Goal: Task Accomplishment & Management: Manage account settings

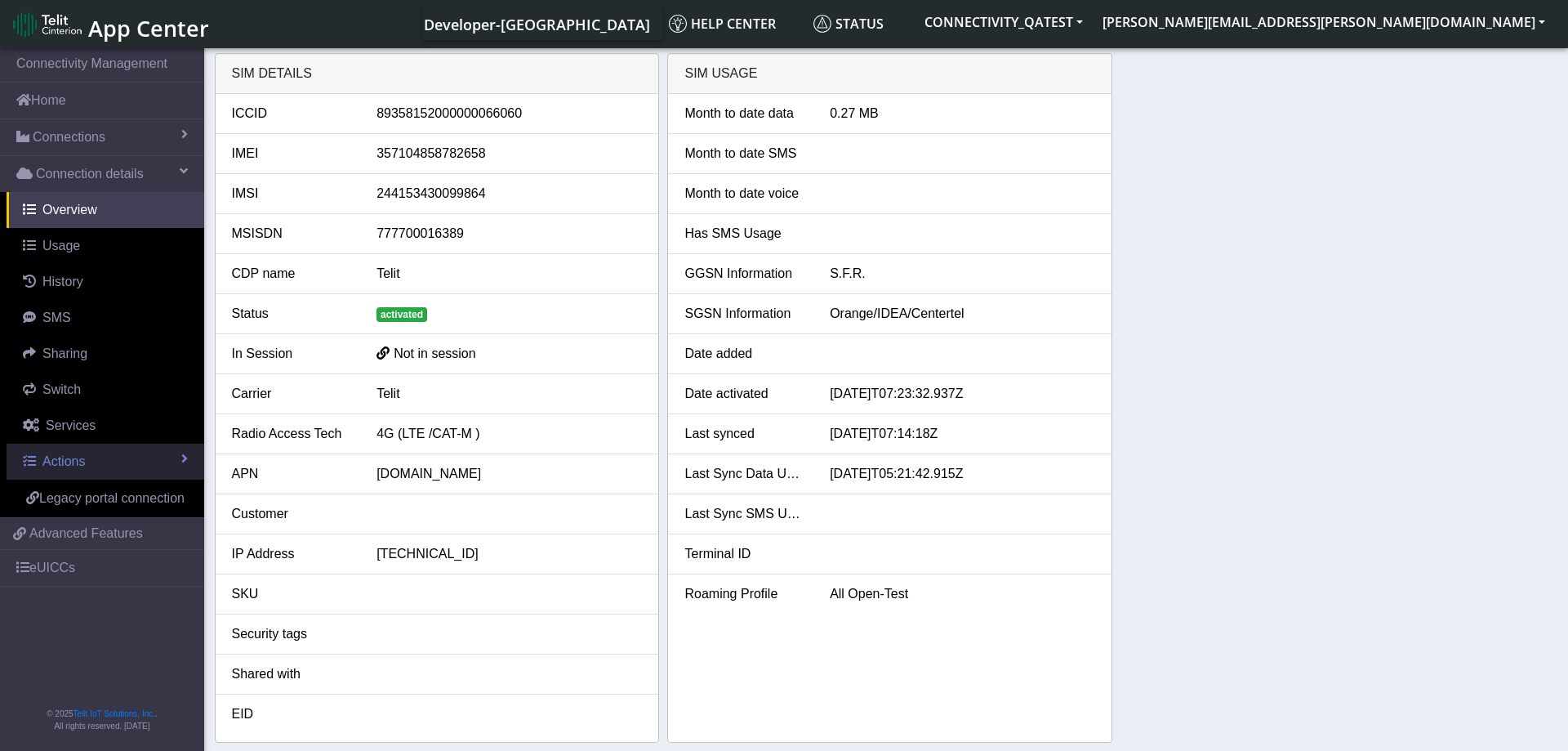
click at [129, 459] on link "Actions" at bounding box center [105, 461] width 198 height 36
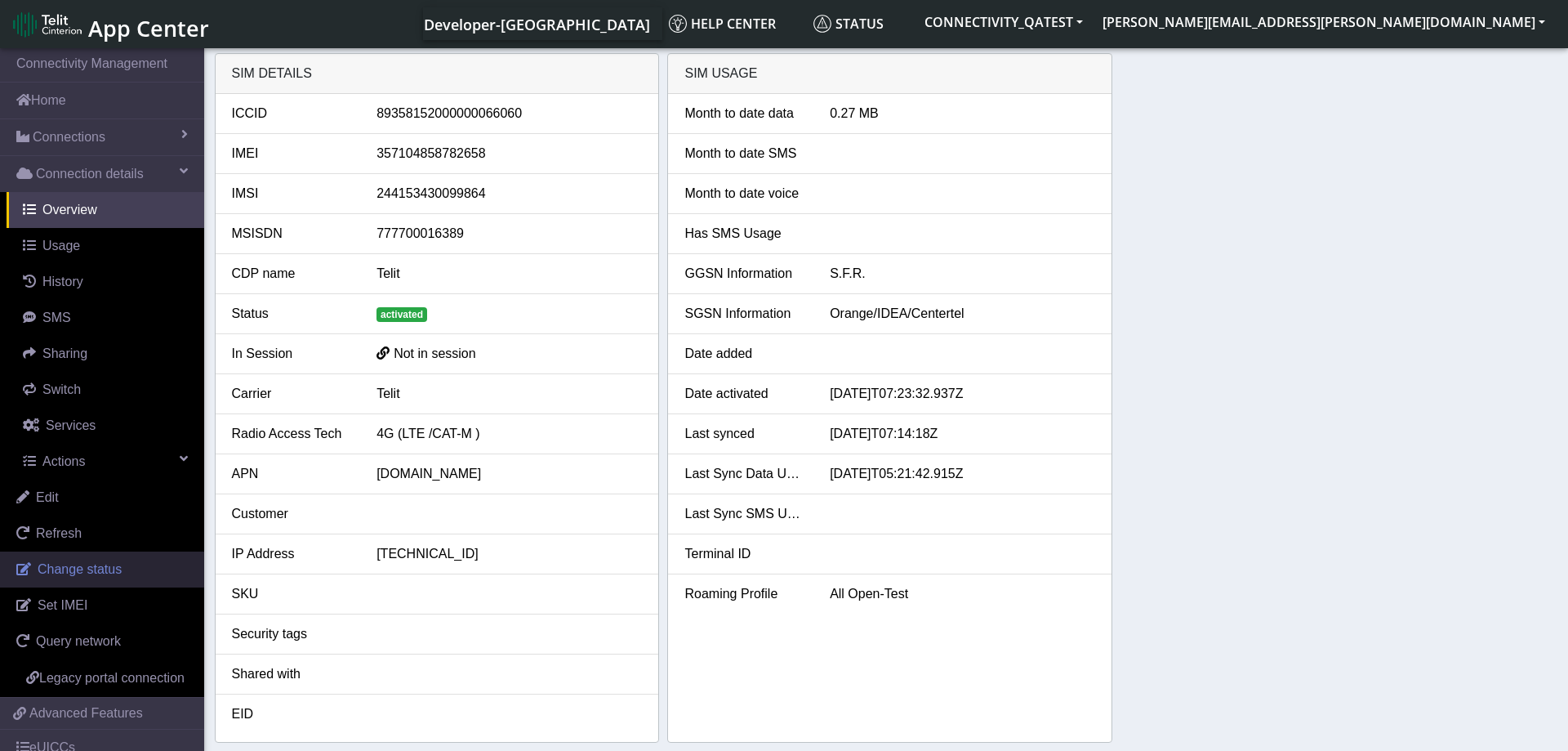
click at [79, 574] on span "Change status" at bounding box center [80, 568] width 84 height 14
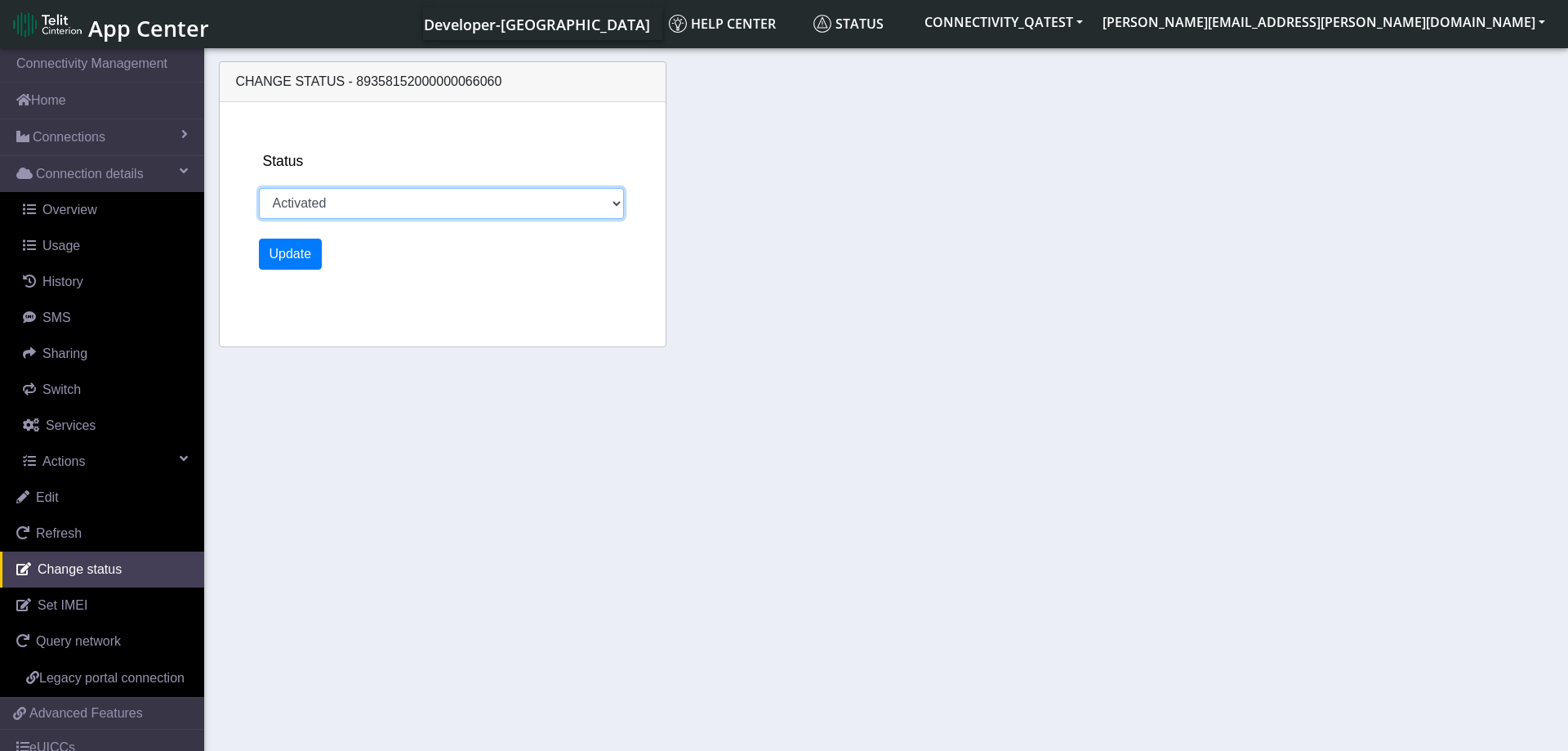
select select "blocked"
click option "Blocked" at bounding box center [0, 0] width 0 height 0
click at [293, 253] on button "Update" at bounding box center [290, 254] width 63 height 31
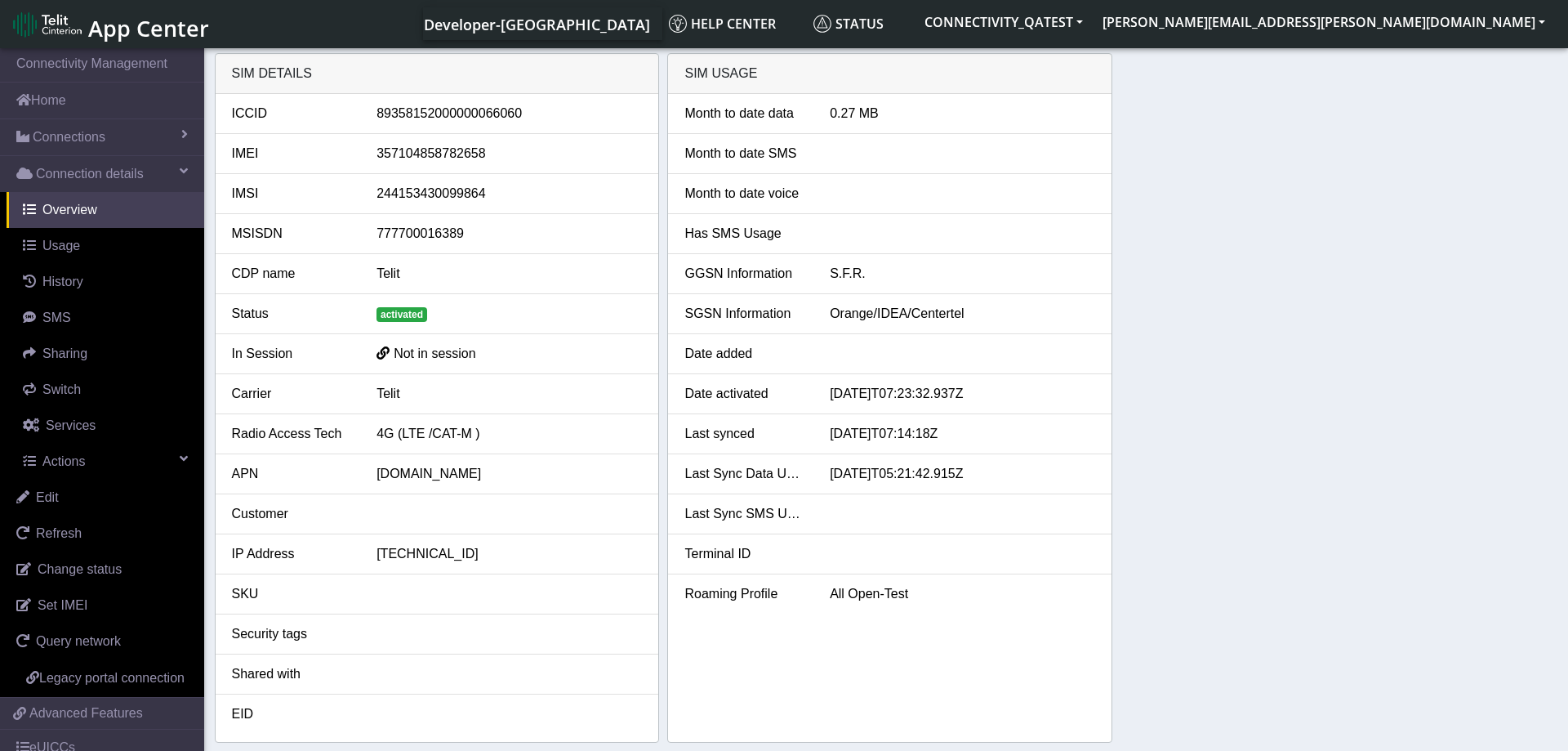
click at [1217, 342] on div "SIM details ICCID 89358152000000066060 IMEI 357104858782658 IMSI 24415343009986…" at bounding box center [886, 398] width 1344 height 689
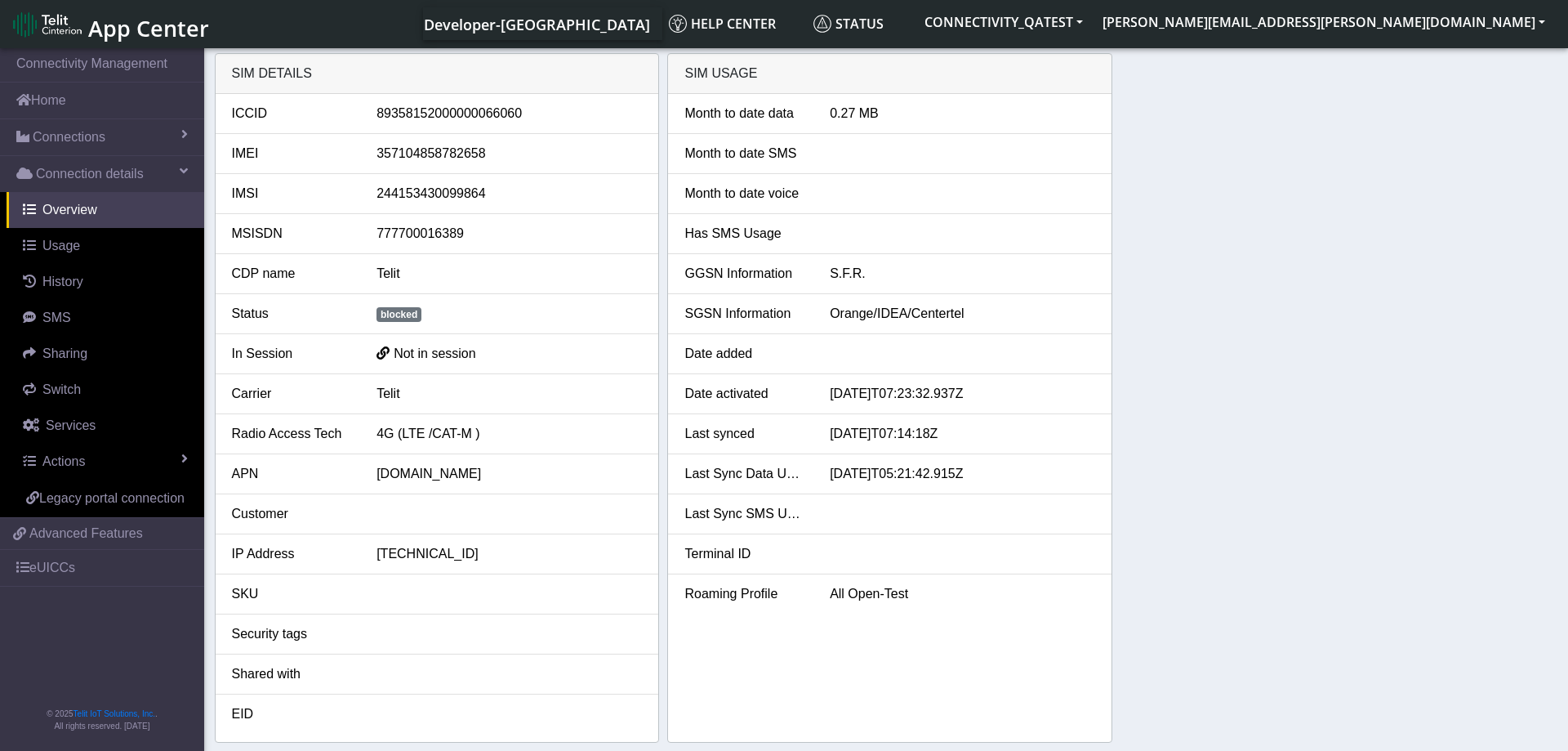
click at [1245, 467] on div "SIM details ICCID [TECHNICAL_ID] IMEI [TECHNICAL_ID] IMSI 244153430099864 MSISD…" at bounding box center [886, 398] width 1344 height 689
click at [141, 454] on link "Actions" at bounding box center [105, 461] width 198 height 36
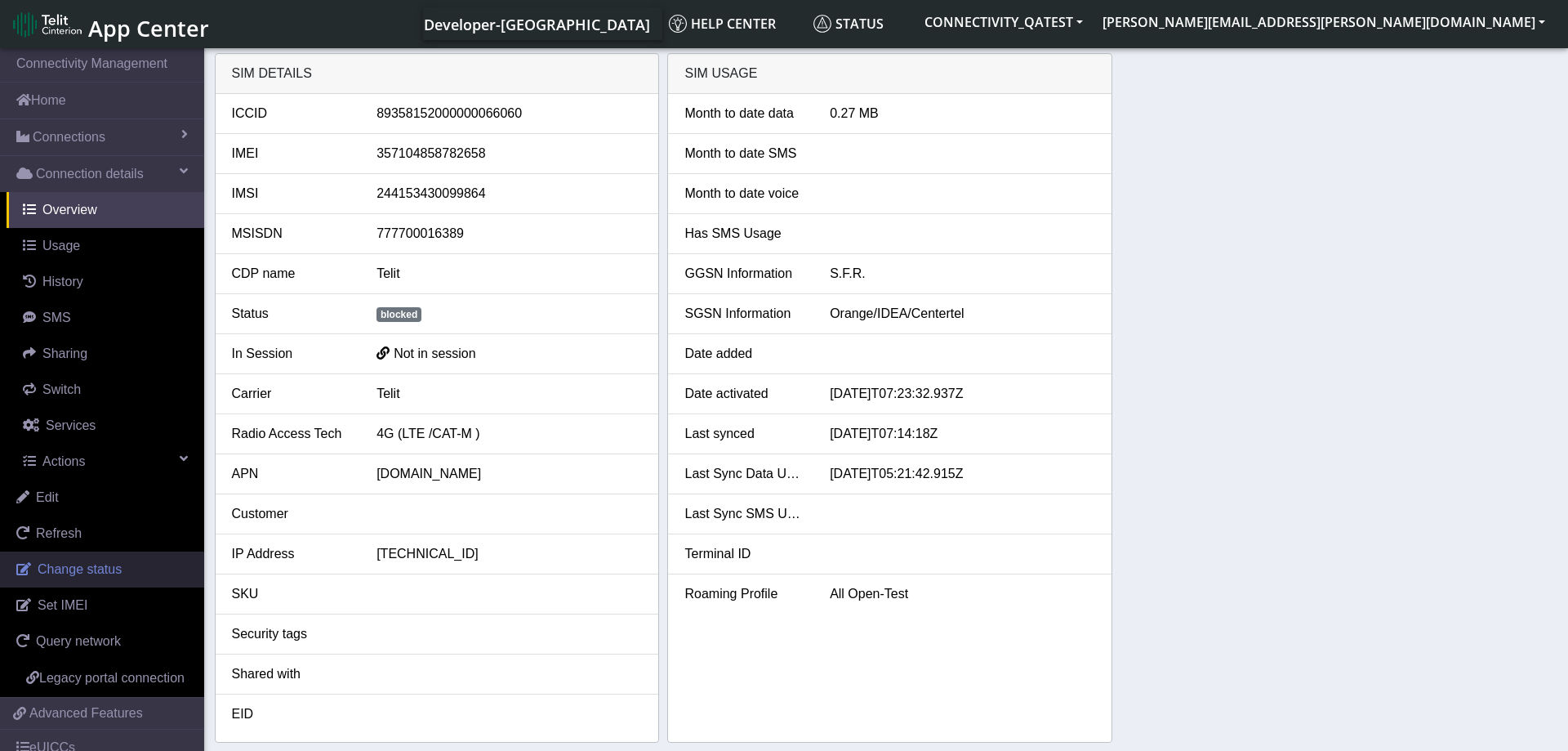
click at [78, 571] on span "Change status" at bounding box center [80, 568] width 84 height 14
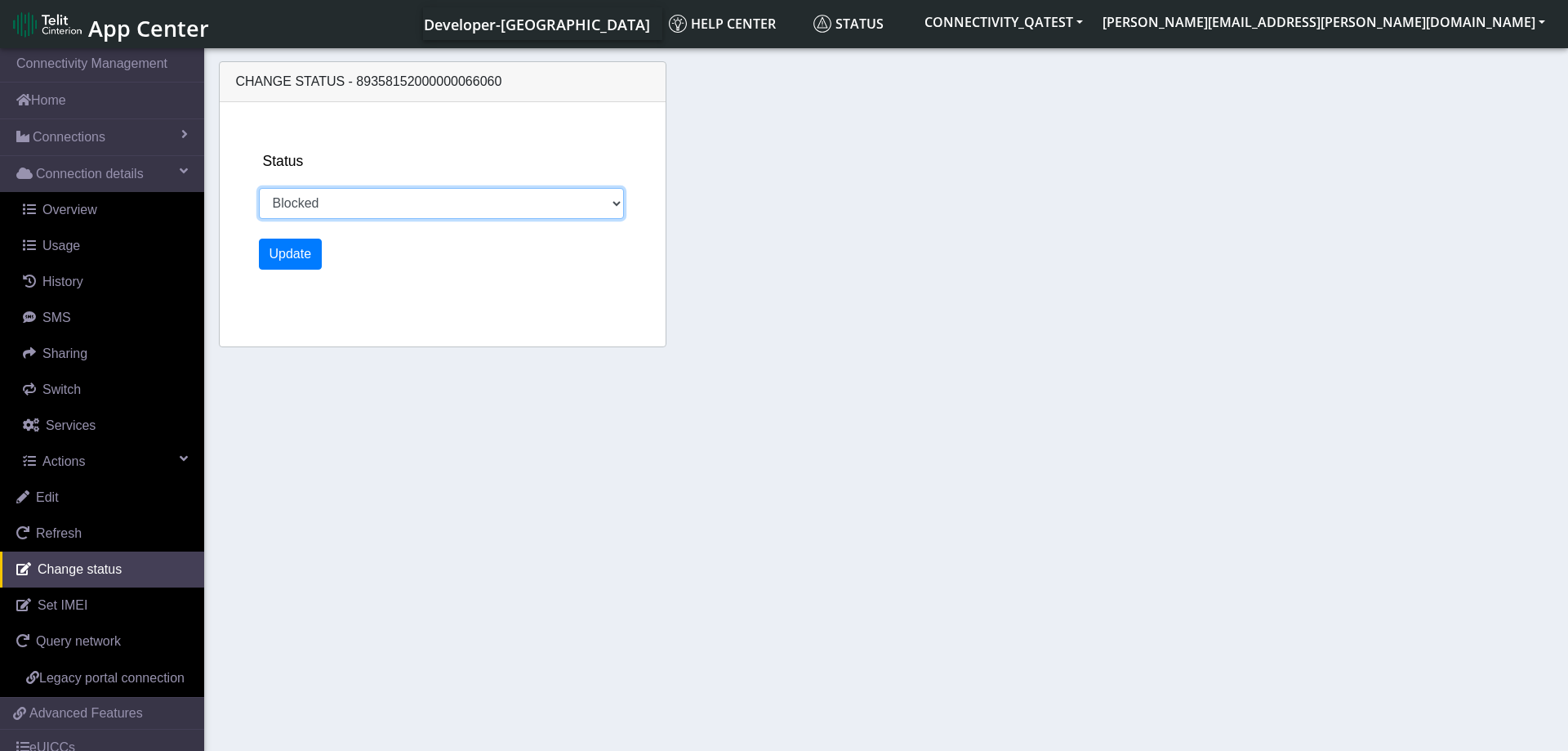
click at [258, 188] on select "Activated Deactivated Blocked" at bounding box center [441, 203] width 365 height 31
select select "activated"
click option "Activated" at bounding box center [0, 0] width 0 height 0
click at [290, 255] on button "Update" at bounding box center [290, 254] width 63 height 31
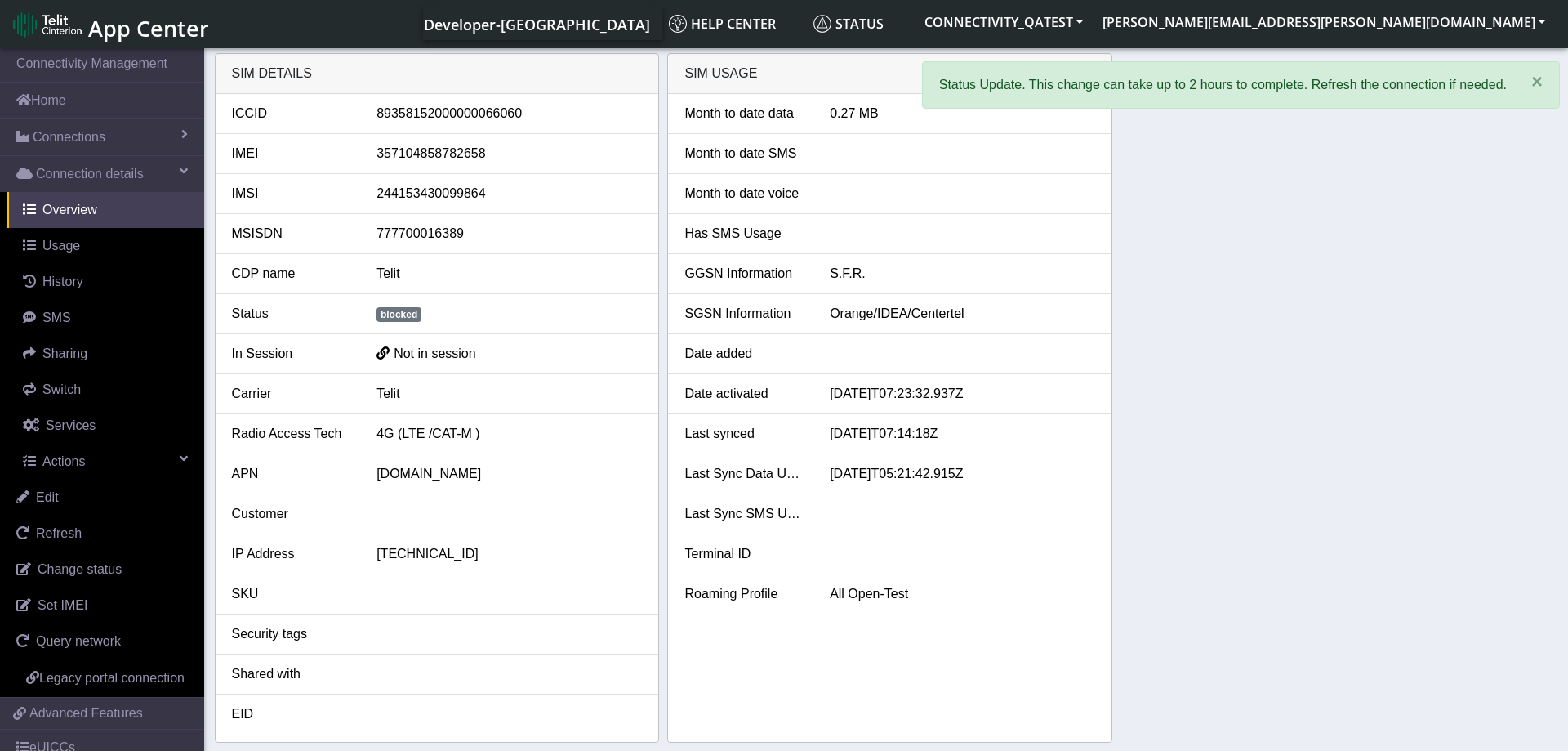
click at [1222, 420] on div "SIM details ICCID [TECHNICAL_ID] IMEI [TECHNICAL_ID] IMSI 244153430099864 MSISD…" at bounding box center [886, 398] width 1344 height 689
click at [1327, 392] on div "SIM details ICCID [TECHNICAL_ID] IMEI [TECHNICAL_ID] IMSI 244153430099864 MSISD…" at bounding box center [886, 398] width 1344 height 689
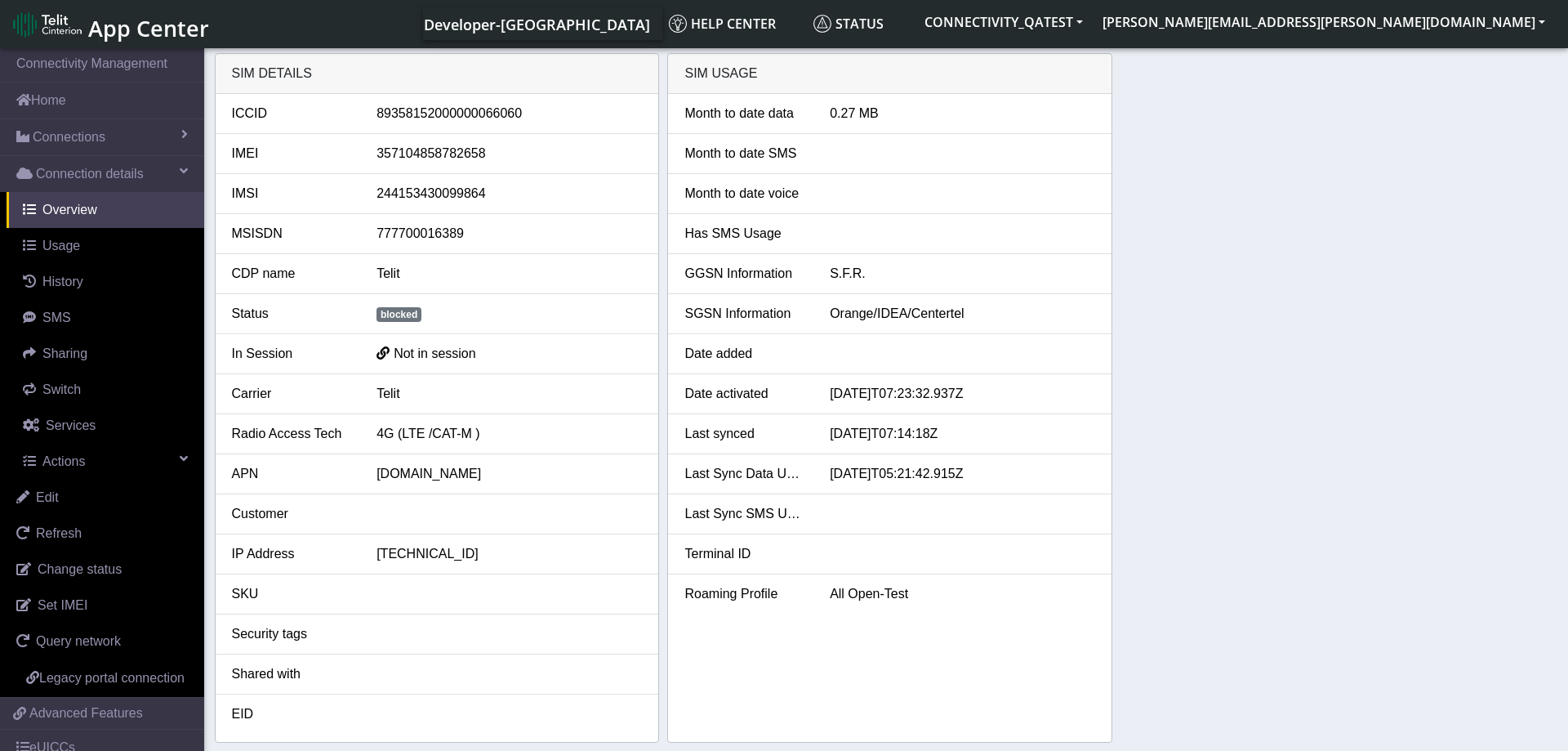
click at [1254, 414] on div "SIM details ICCID [TECHNICAL_ID] IMEI [TECHNICAL_ID] IMSI 244153430099864 MSISD…" at bounding box center [886, 398] width 1344 height 689
